Goal: Task Accomplishment & Management: Use online tool/utility

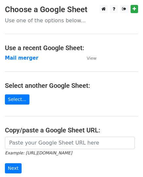
click at [33, 100] on main "Choose a Google Sheet Use one of the options below... Use a recent Google Sheet…" at bounding box center [71, 106] width 143 height 203
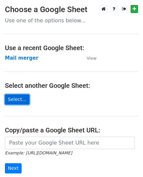
click at [19, 100] on link "Select..." at bounding box center [17, 99] width 25 height 10
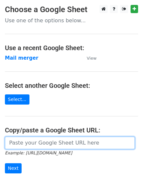
click at [26, 145] on input "url" at bounding box center [70, 142] width 130 height 12
paste input "https://docs.google.com/spreadsheets/d/1g7QQcKNeXzCLEiAclHdhjrqlZ07TR2TZivcYyfy…"
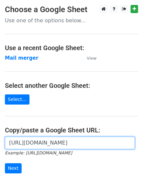
scroll to position [0, 129]
type input "https://docs.google.com/spreadsheets/d/1g7QQcKNeXzCLEiAclHdhjrqlZ07TR2TZivcYyfy…"
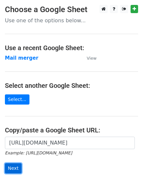
click at [12, 170] on input "Next" at bounding box center [13, 168] width 17 height 10
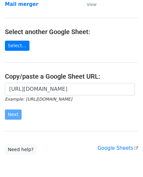
scroll to position [84, 0]
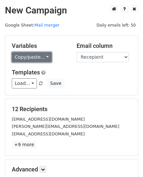
click at [33, 59] on link "Copy/paste..." at bounding box center [32, 57] width 40 height 10
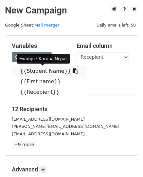
click at [32, 72] on link "{{Student Name}}" at bounding box center [49, 71] width 74 height 10
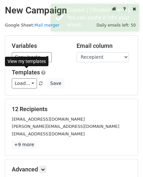
click at [32, 72] on link "Templates" at bounding box center [26, 72] width 28 height 7
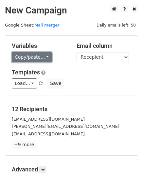
click at [35, 58] on link "Copy/paste..." at bounding box center [32, 57] width 40 height 10
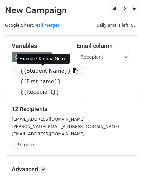
click at [32, 71] on link "{{Student Name}}" at bounding box center [49, 71] width 74 height 10
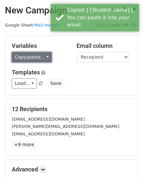
click at [37, 57] on link "Copy/paste..." at bounding box center [32, 57] width 40 height 10
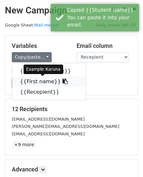
click at [35, 81] on link "{{First name}}" at bounding box center [49, 81] width 74 height 10
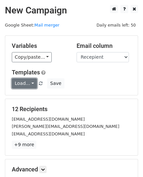
click at [24, 84] on link "Load..." at bounding box center [24, 83] width 25 height 10
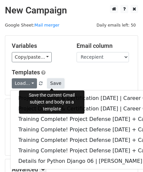
click at [56, 84] on button "Save" at bounding box center [55, 83] width 17 height 10
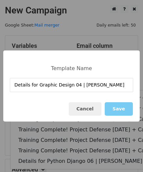
type input "Details for Graphic Design 04 | [PERSON_NAME]"
click at [120, 109] on button "Save" at bounding box center [119, 108] width 28 height 13
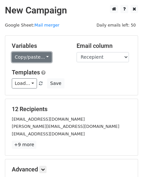
click at [36, 59] on link "Copy/paste..." at bounding box center [32, 57] width 40 height 10
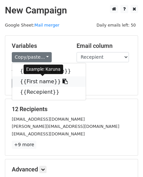
click at [33, 82] on link "{{First name}}" at bounding box center [49, 81] width 74 height 10
